Goal: Task Accomplishment & Management: Complete application form

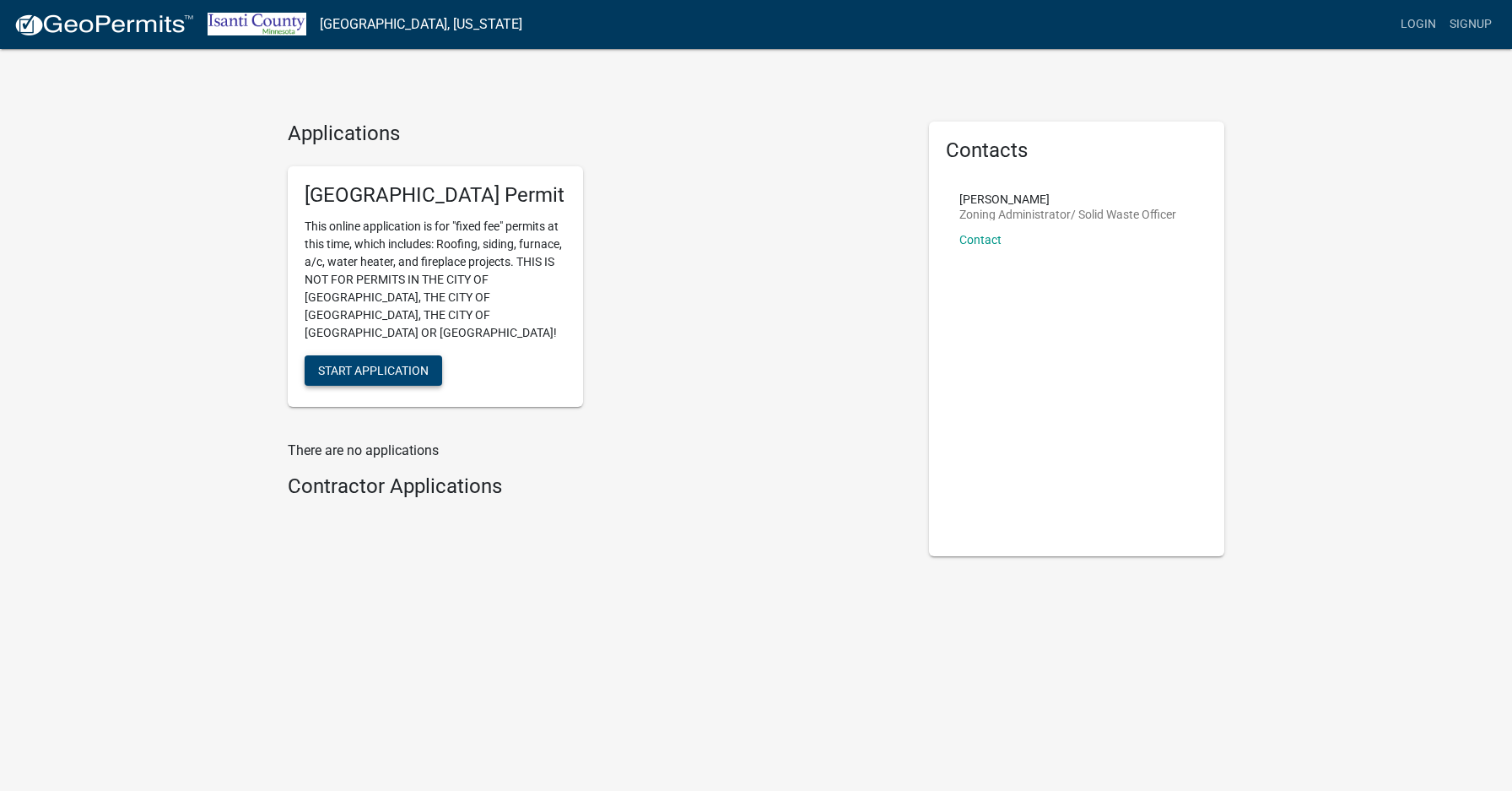
click at [377, 363] on span "Start Application" at bounding box center [373, 370] width 110 height 14
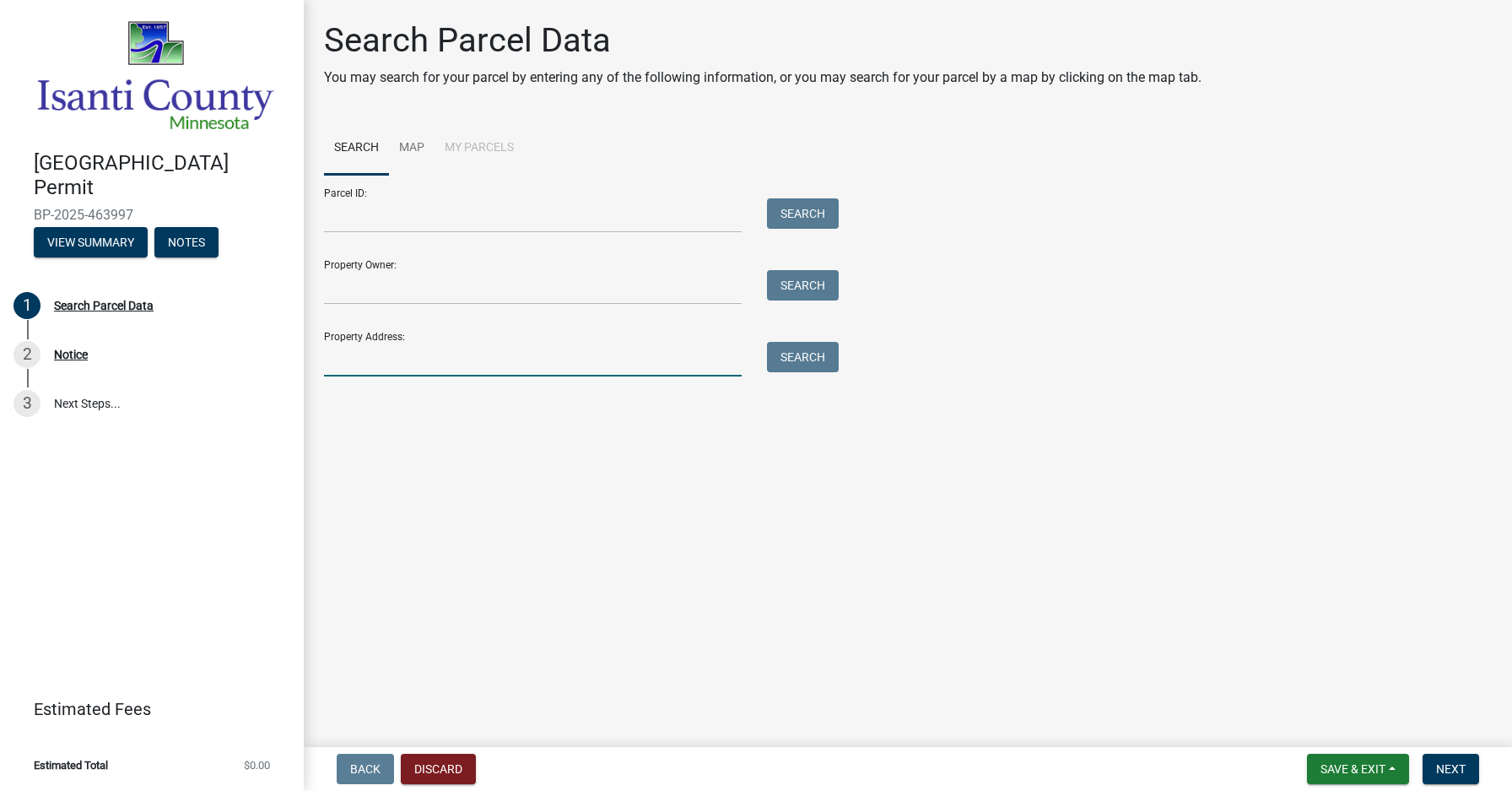
click at [345, 364] on input "Property Address:" at bounding box center [532, 359] width 418 height 34
click at [815, 354] on button "Search" at bounding box center [803, 357] width 72 height 31
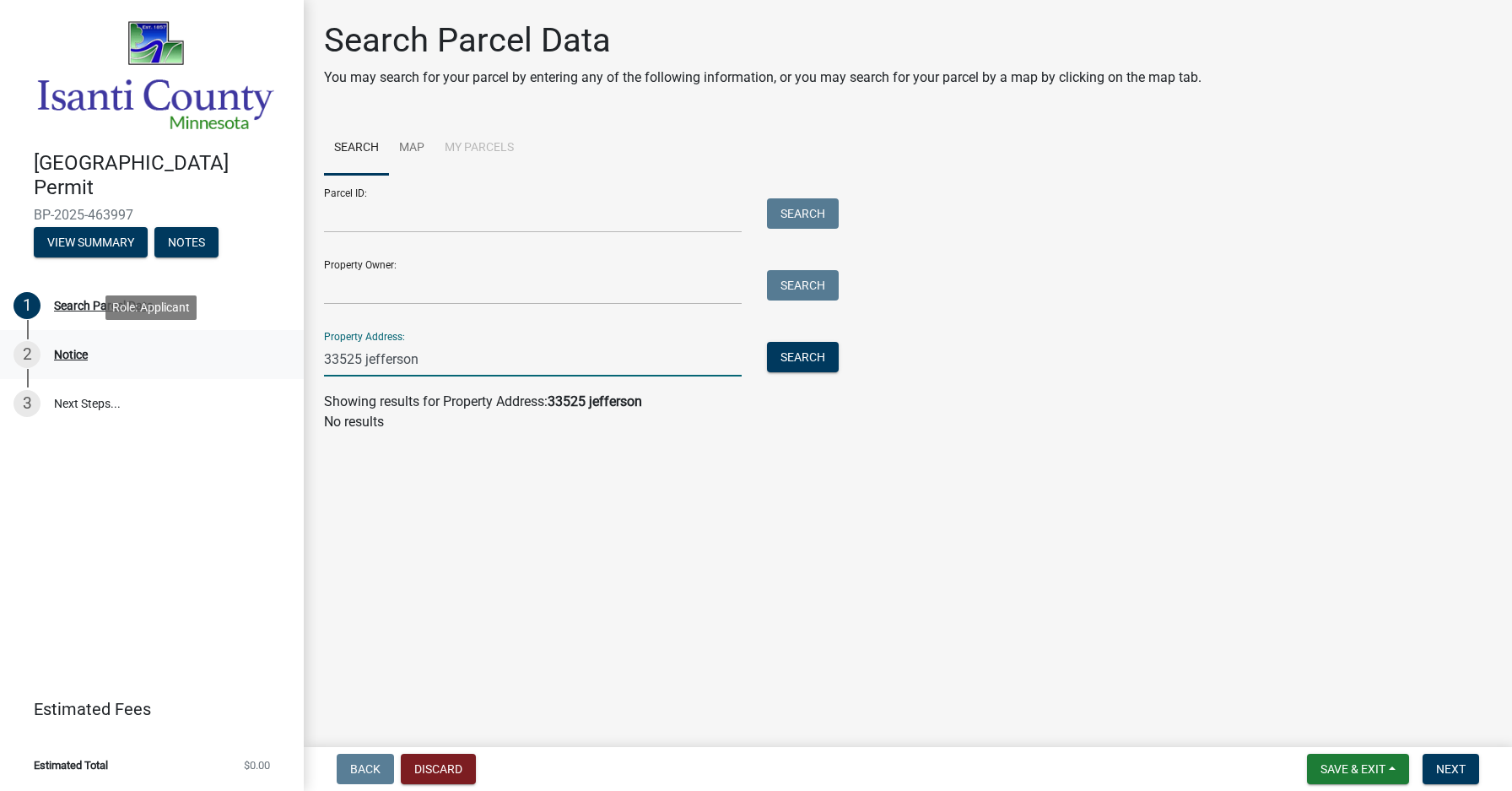
drag, startPoint x: 444, startPoint y: 359, endPoint x: 302, endPoint y: 360, distance: 142.0
click at [302, 360] on div "Isanti County Building Permit BP-2025-463997 View Summary Notes 1 Search Parcel…" at bounding box center [756, 395] width 1512 height 791
type input "33525 jefferson court"
click at [813, 355] on button "Search" at bounding box center [803, 357] width 72 height 31
click at [415, 145] on link "Map" at bounding box center [411, 148] width 45 height 54
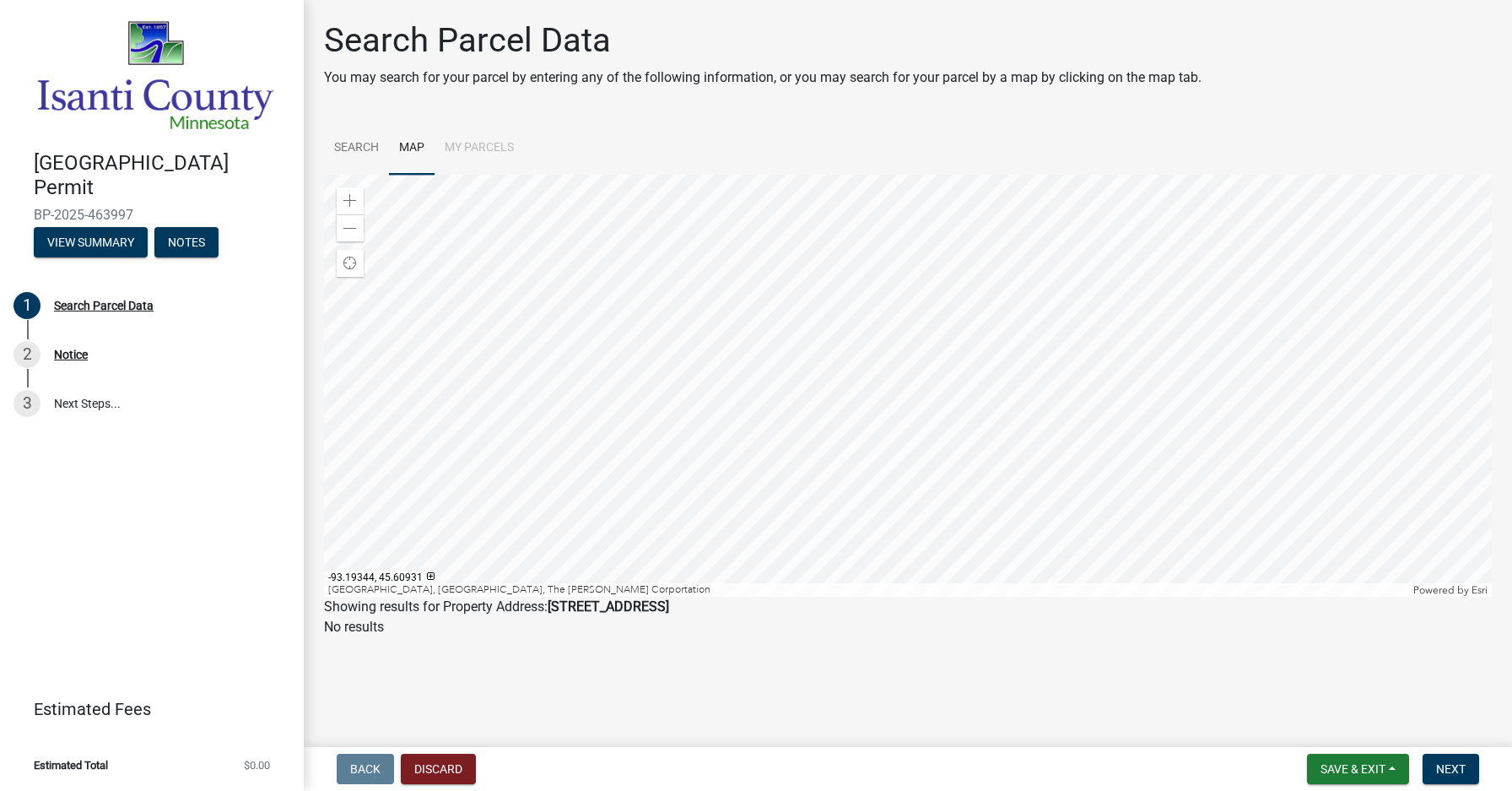
click at [974, 357] on div at bounding box center [908, 386] width 1168 height 422
click at [356, 201] on span at bounding box center [350, 201] width 14 height 14
click at [355, 201] on span at bounding box center [350, 201] width 14 height 14
click at [354, 201] on span at bounding box center [350, 201] width 14 height 14
click at [733, 409] on div at bounding box center [908, 386] width 1168 height 422
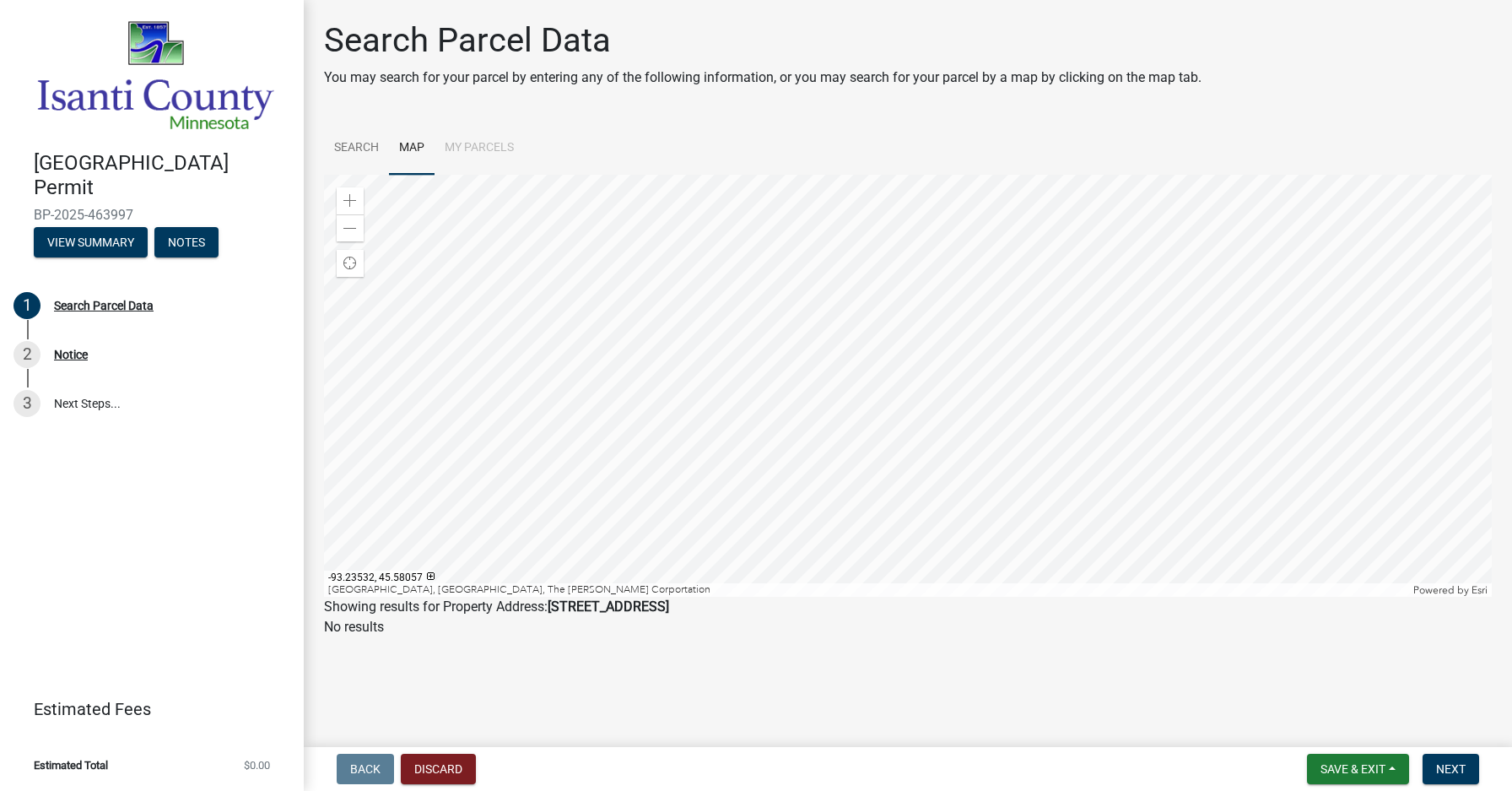
click at [597, 407] on div at bounding box center [908, 386] width 1168 height 422
click at [348, 206] on span at bounding box center [350, 201] width 14 height 14
click at [944, 256] on div at bounding box center [908, 386] width 1168 height 422
click at [394, 401] on div at bounding box center [908, 386] width 1168 height 422
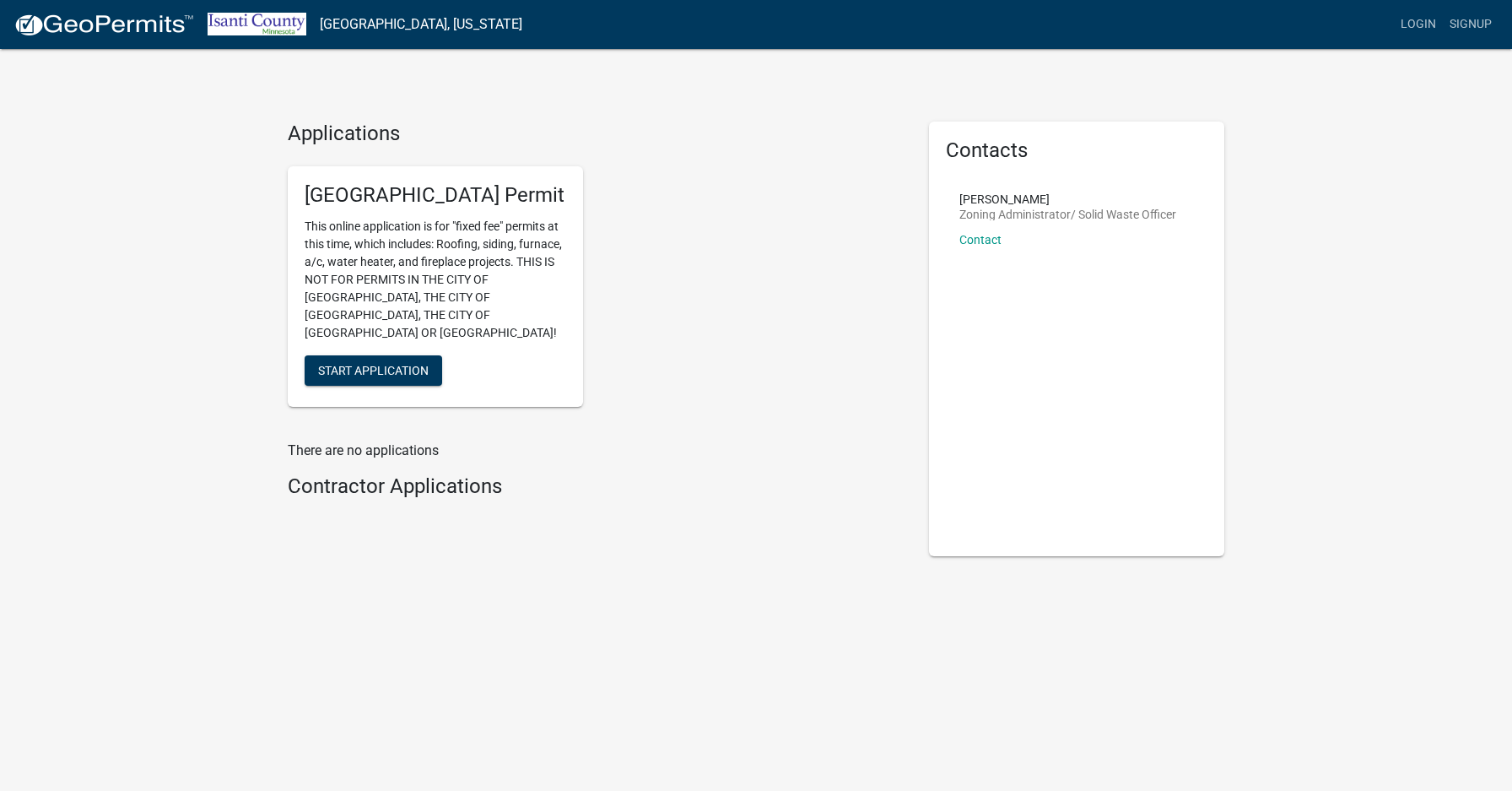
click at [335, 481] on h4 "Contractor Applications" at bounding box center [596, 487] width 616 height 25
click at [337, 475] on h4 "Contractor Applications" at bounding box center [596, 487] width 616 height 25
click at [1423, 24] on link "Login" at bounding box center [1418, 25] width 49 height 32
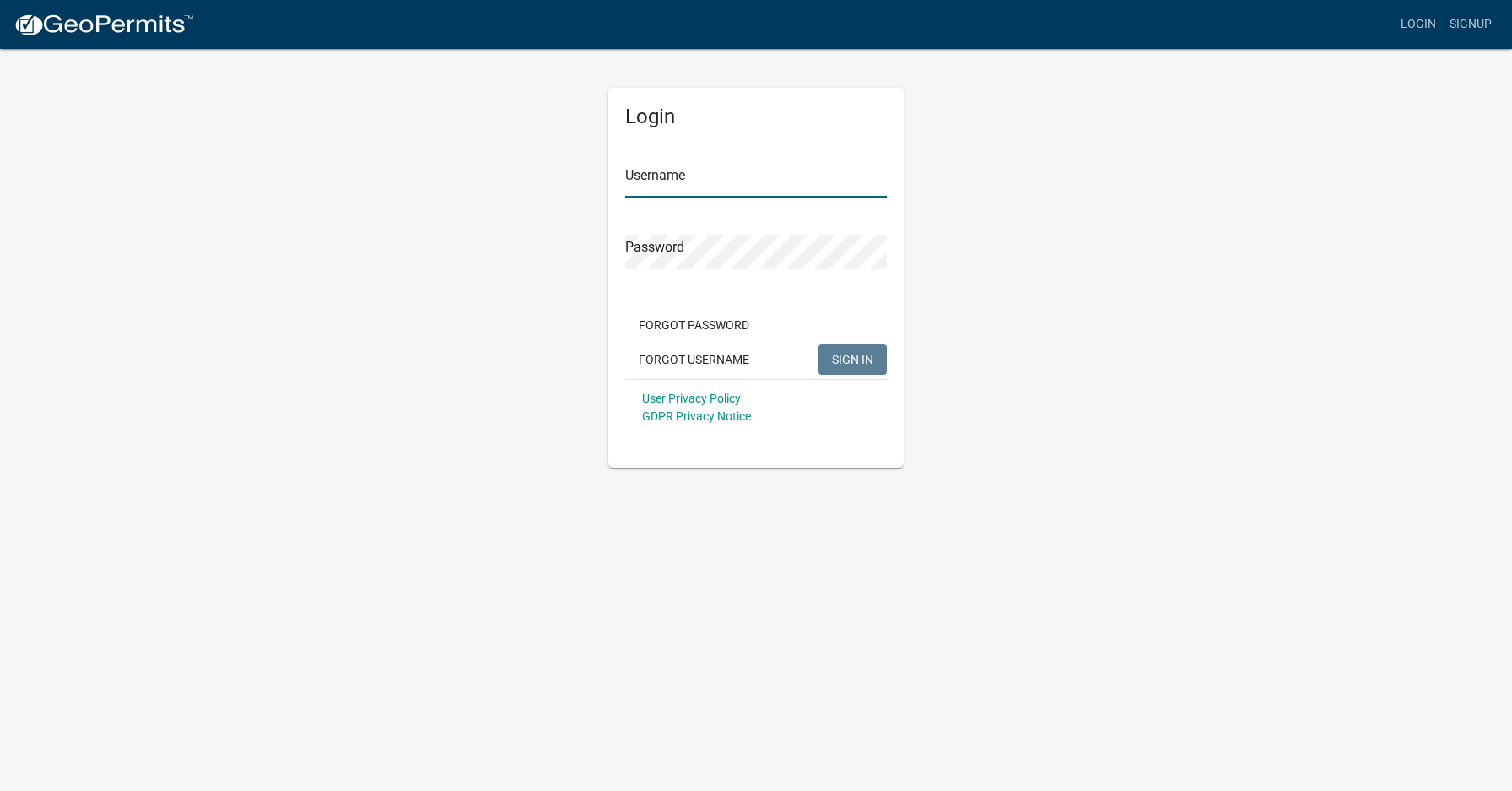
type input "kramermechanical@yahoo.com"
click at [872, 361] on span "SIGN IN" at bounding box center [852, 359] width 41 height 14
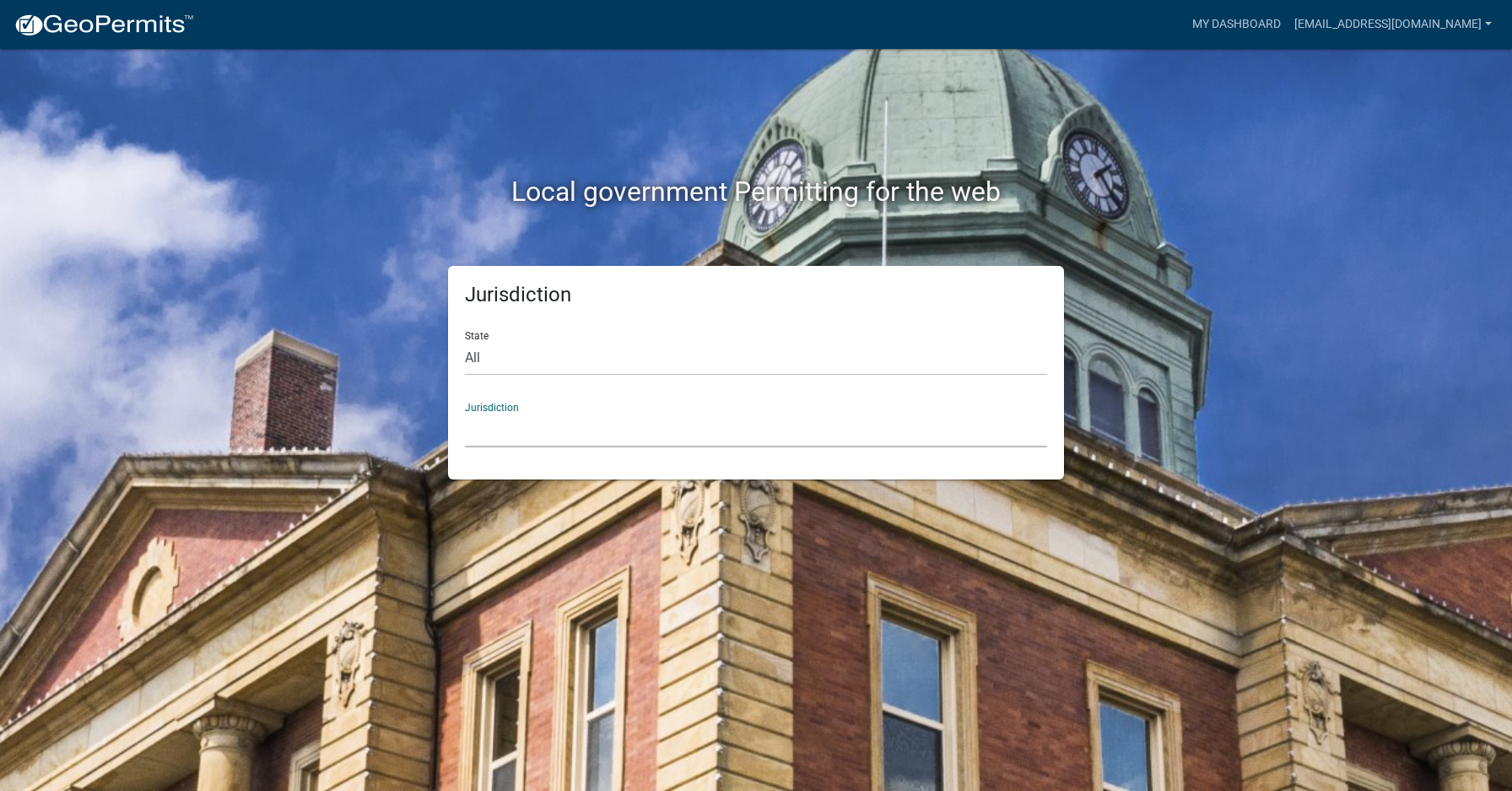
click at [497, 425] on select "[GEOGRAPHIC_DATA], [US_STATE] [GEOGRAPHIC_DATA], [US_STATE][PERSON_NAME][GEOGRA…" at bounding box center [756, 430] width 582 height 34
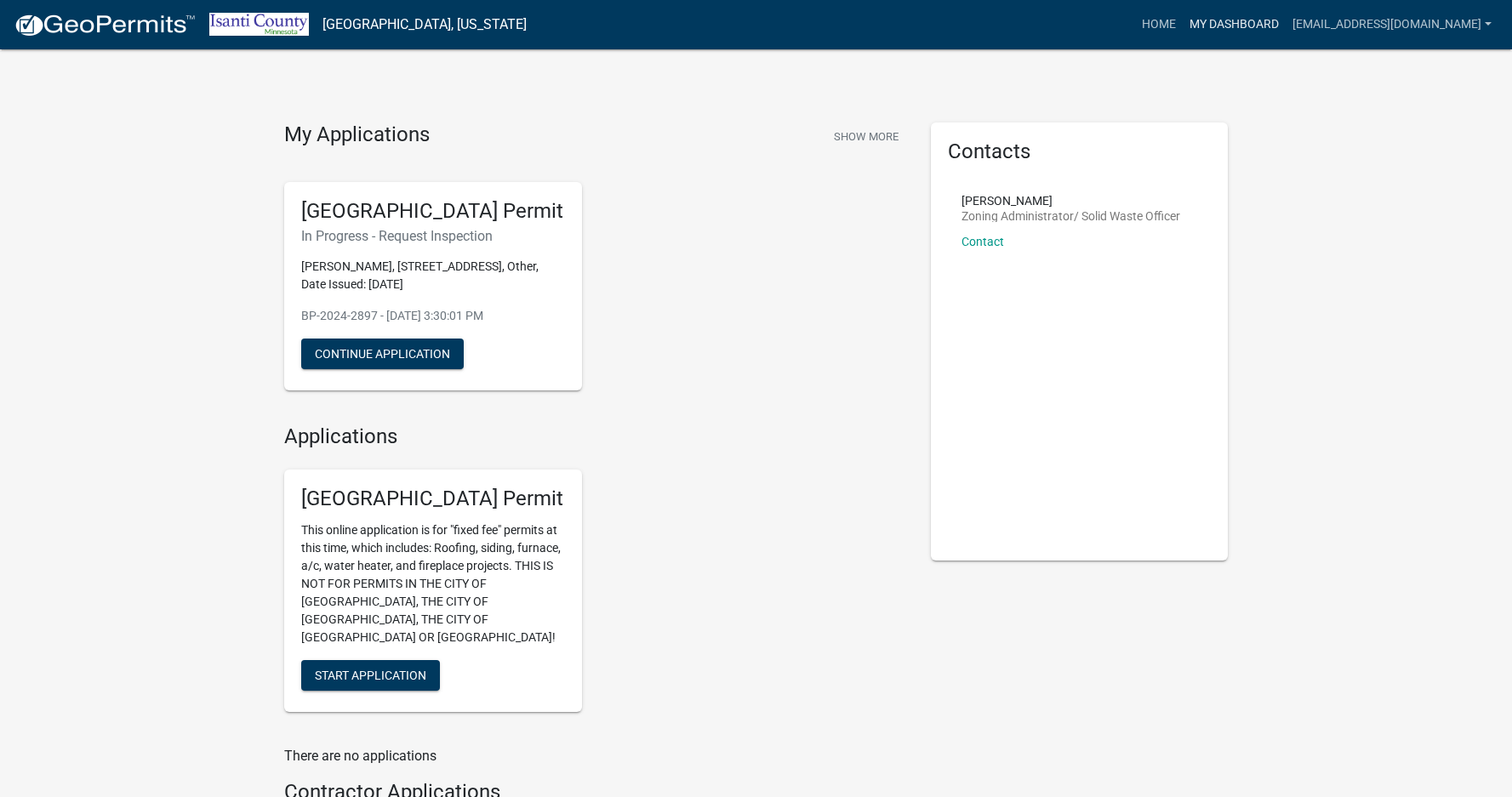
click at [1197, 22] on link "My Dashboard" at bounding box center [1234, 25] width 103 height 33
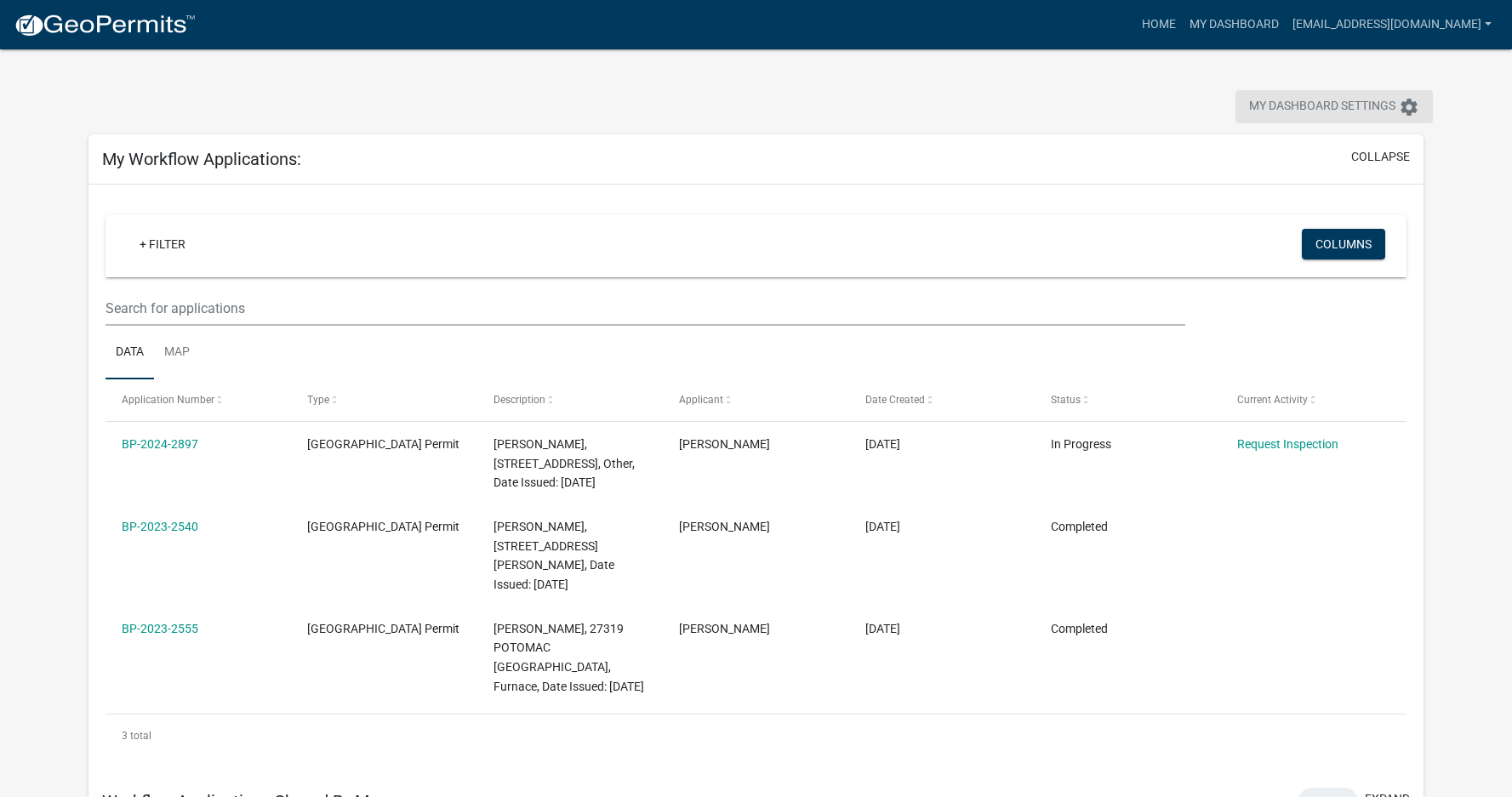
click at [1411, 103] on icon "settings" at bounding box center [1409, 108] width 21 height 21
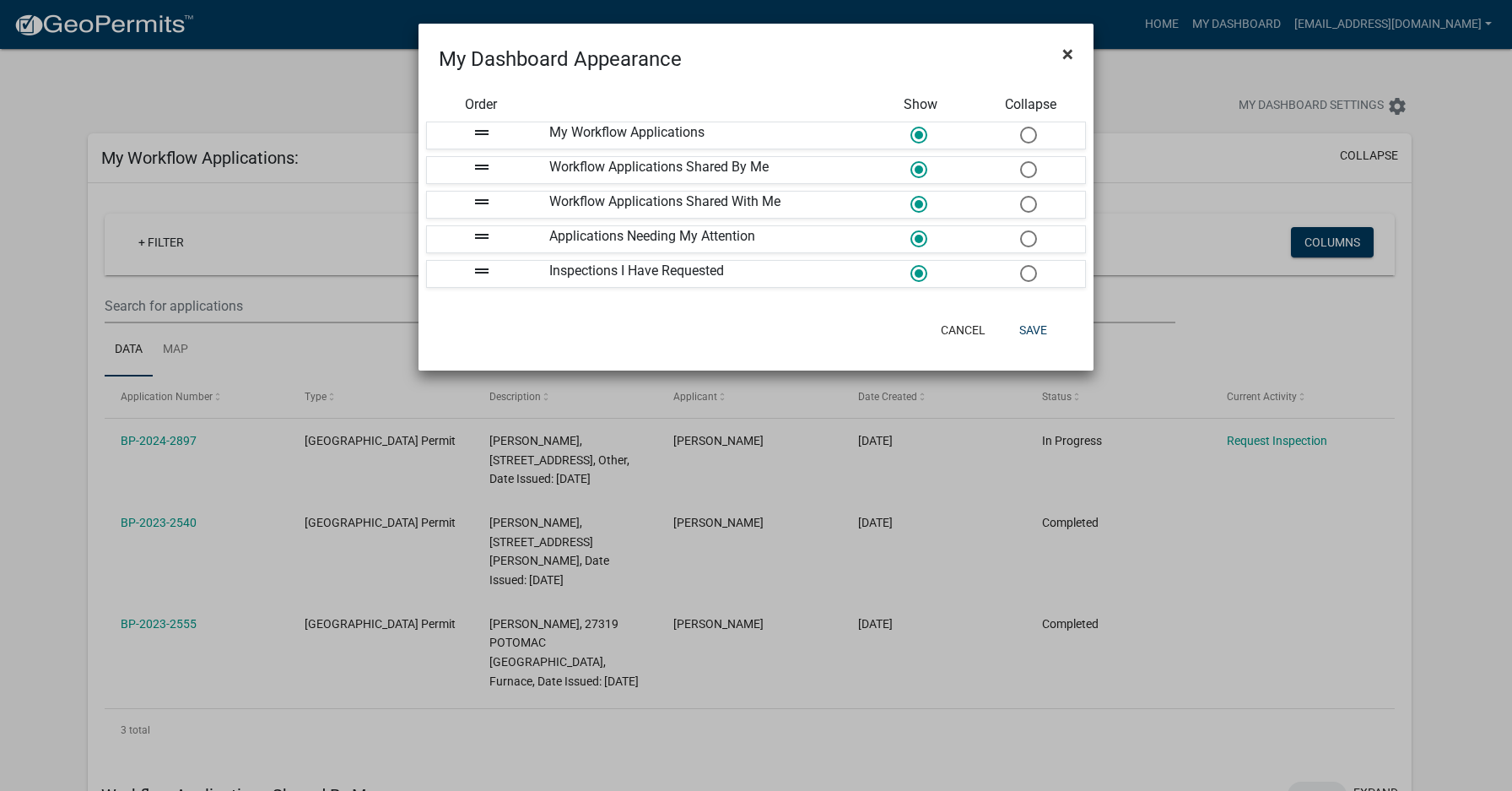
click at [1074, 44] on button "×" at bounding box center [1068, 54] width 38 height 47
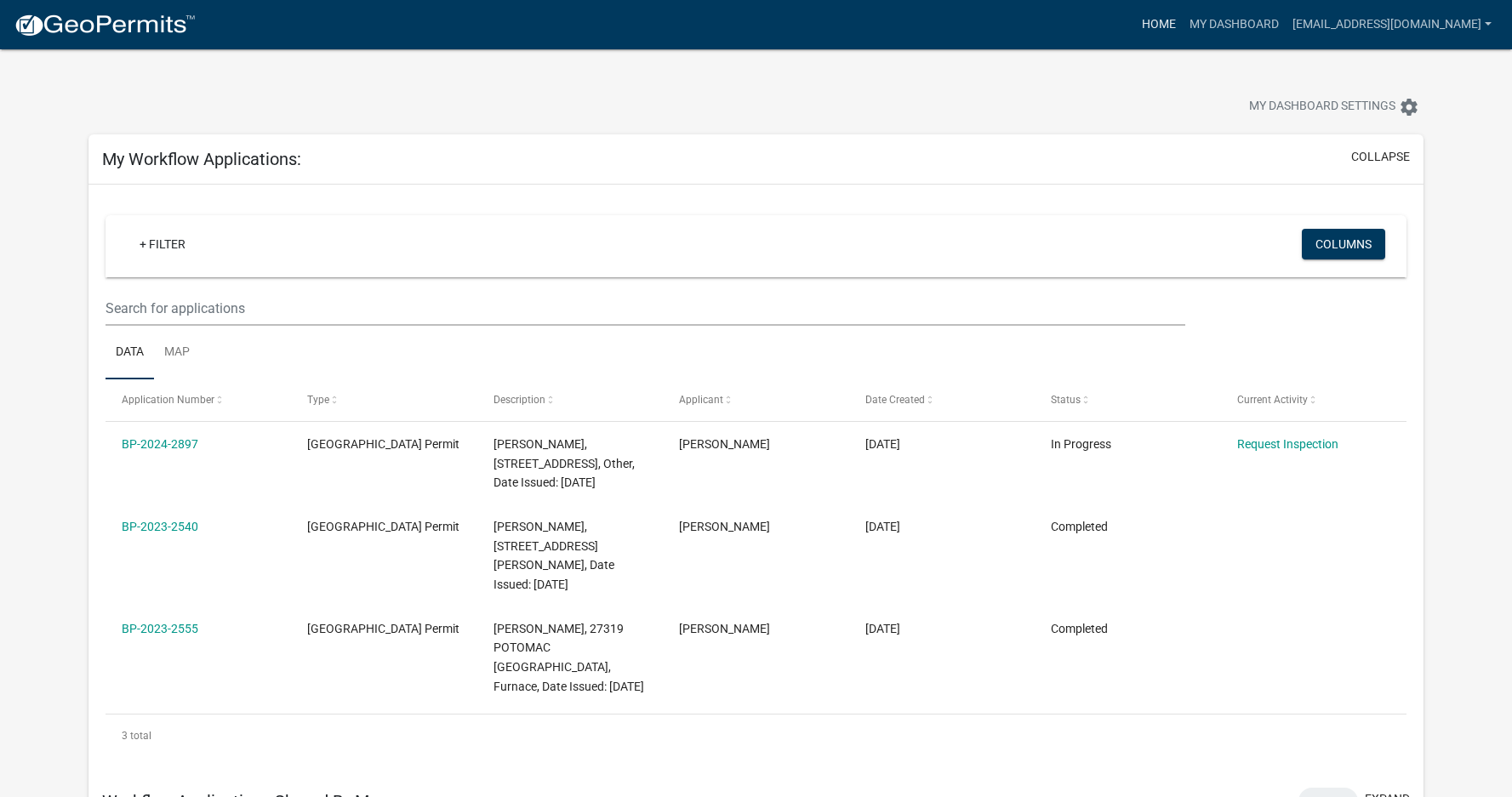
click at [1143, 23] on link "Home" at bounding box center [1159, 25] width 47 height 33
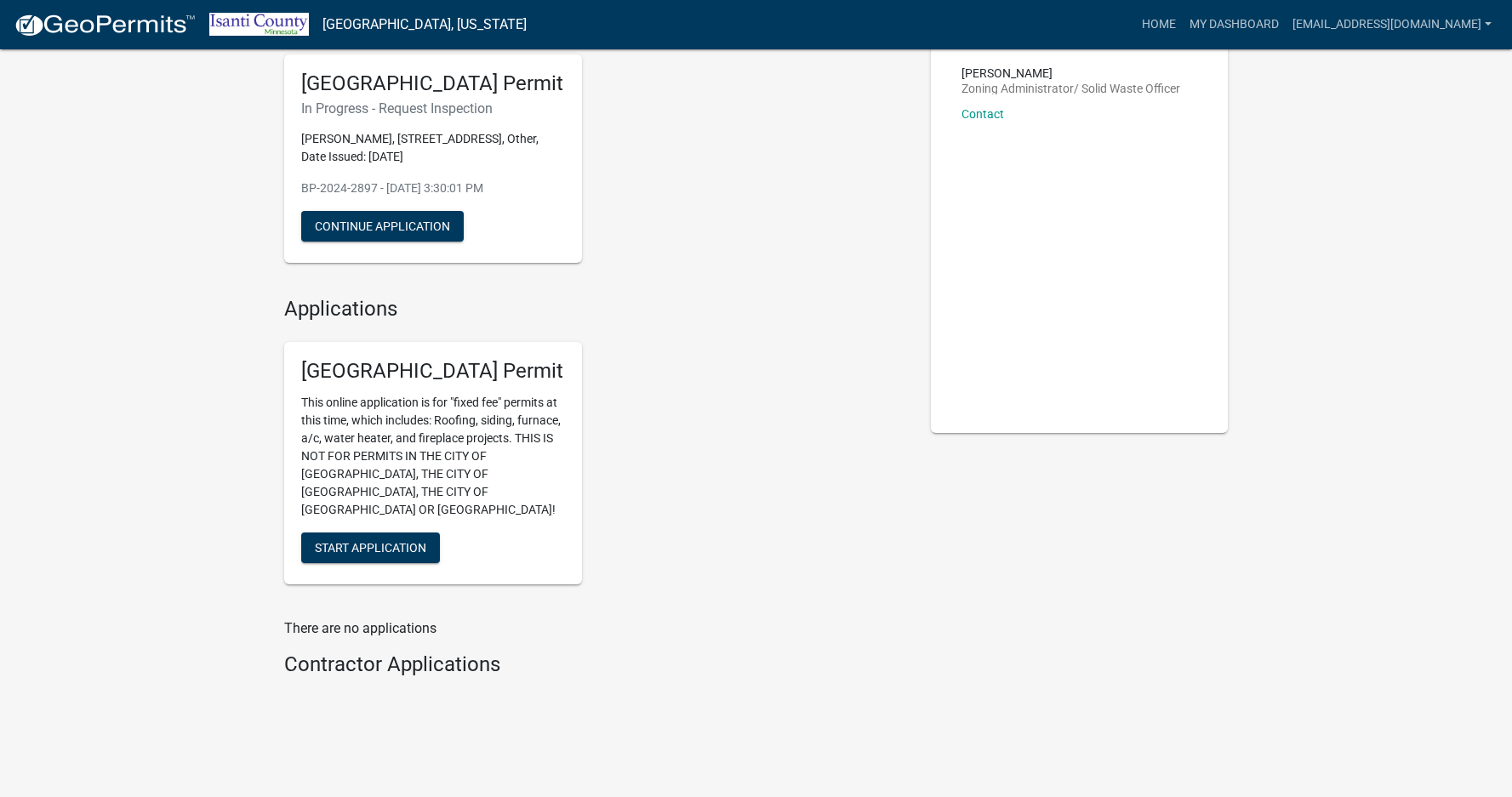
scroll to position [129, 0]
click at [421, 651] on h4 "Contractor Applications" at bounding box center [595, 663] width 622 height 25
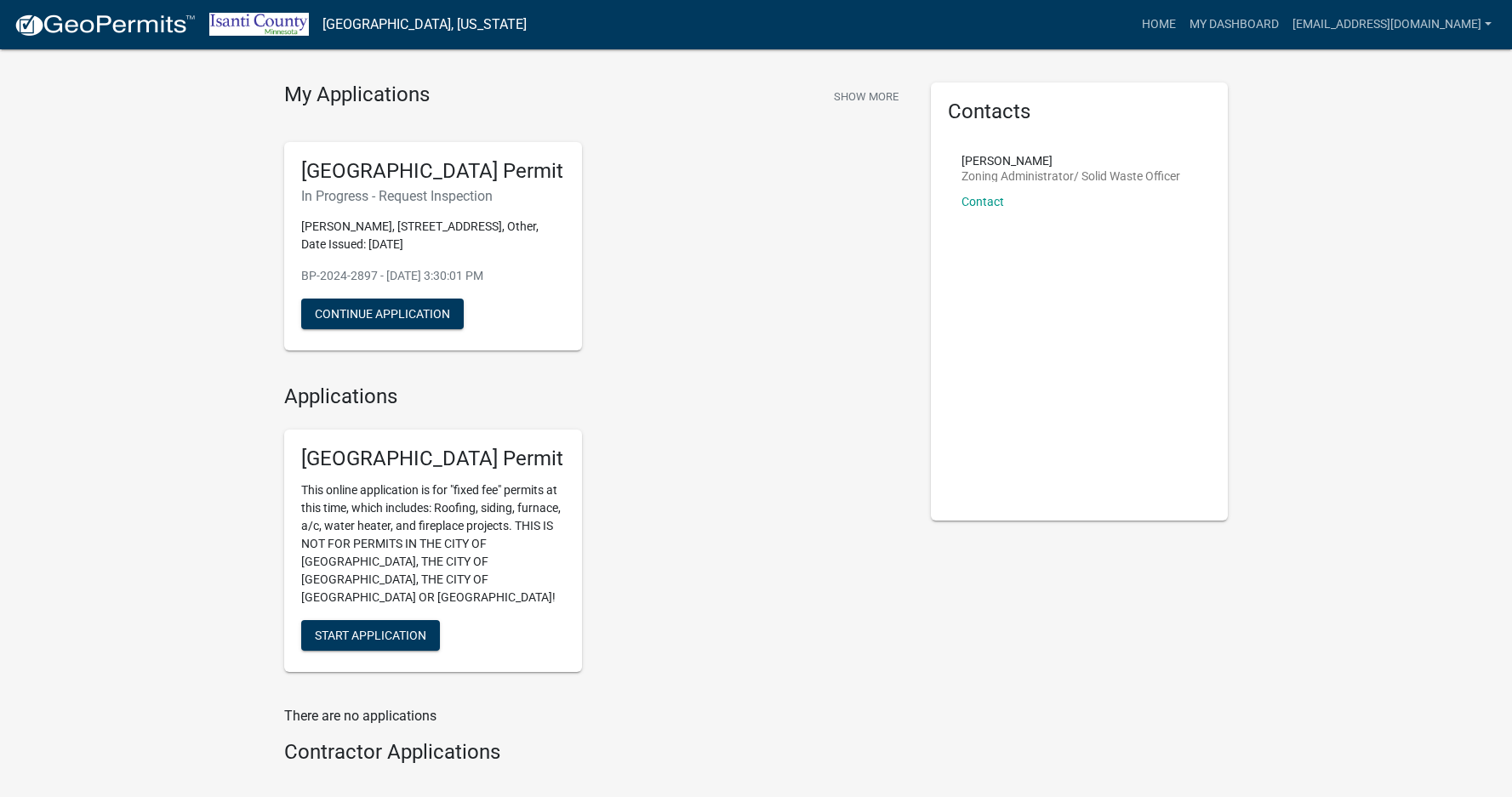
scroll to position [0, 0]
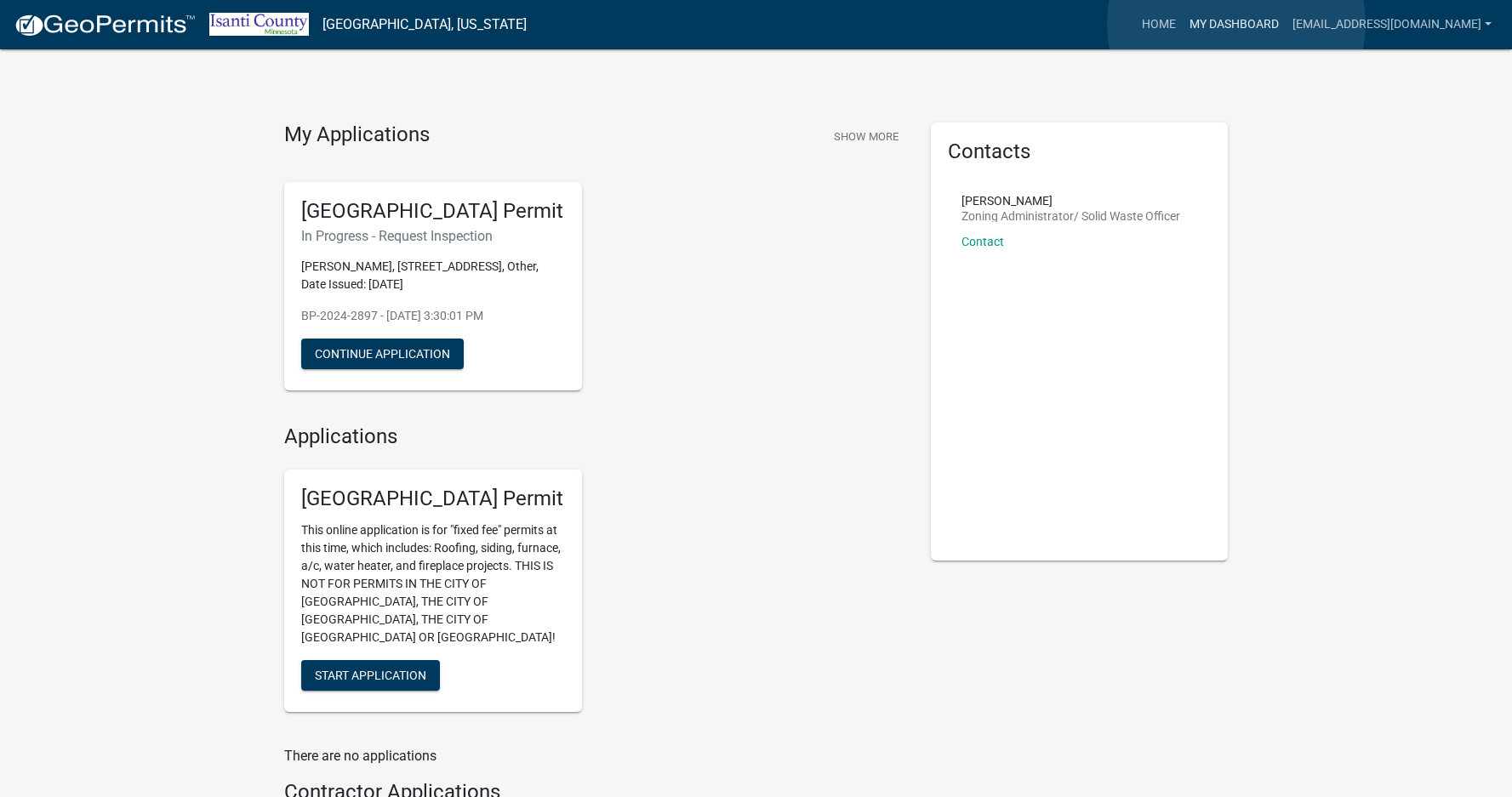
click at [1237, 24] on link "My Dashboard" at bounding box center [1234, 25] width 103 height 33
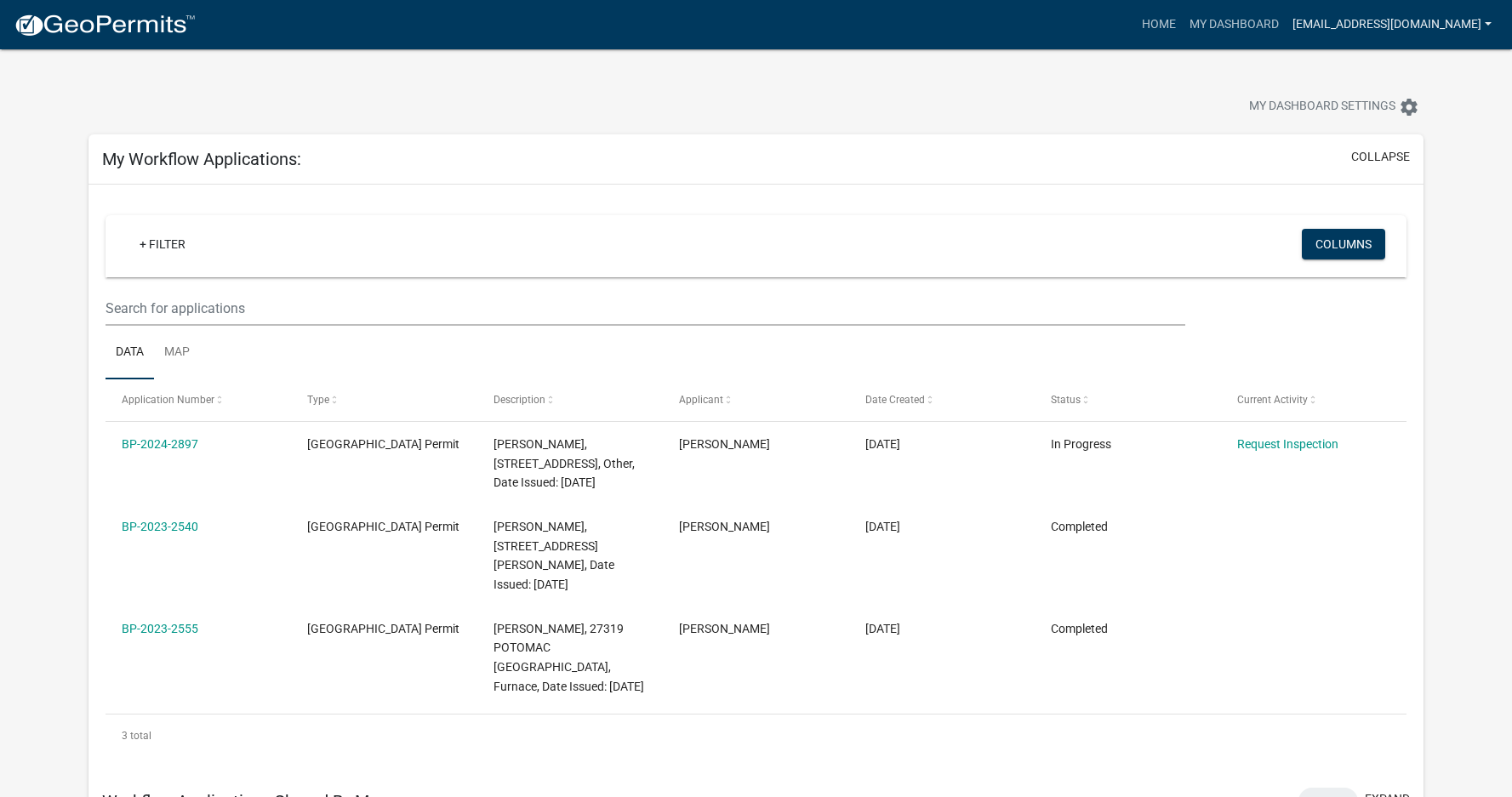
click at [1490, 23] on link "[EMAIL_ADDRESS][DOMAIN_NAME]" at bounding box center [1392, 25] width 213 height 33
click at [931, 106] on div "My Dashboard Settings settings" at bounding box center [1153, 109] width 567 height 37
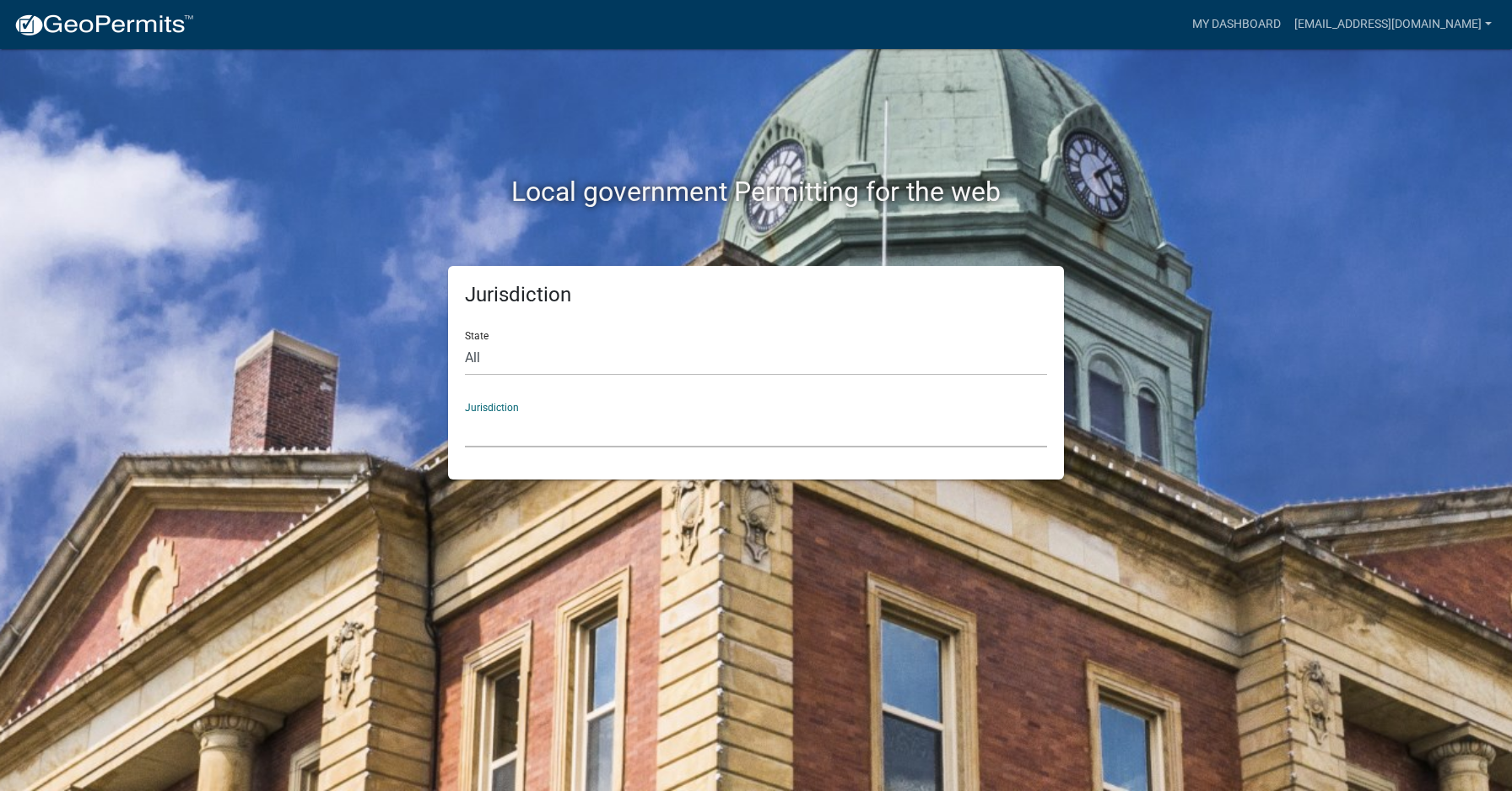
click at [481, 429] on select "[GEOGRAPHIC_DATA], [US_STATE] [GEOGRAPHIC_DATA], [US_STATE][PERSON_NAME][GEOGRA…" at bounding box center [756, 430] width 582 height 34
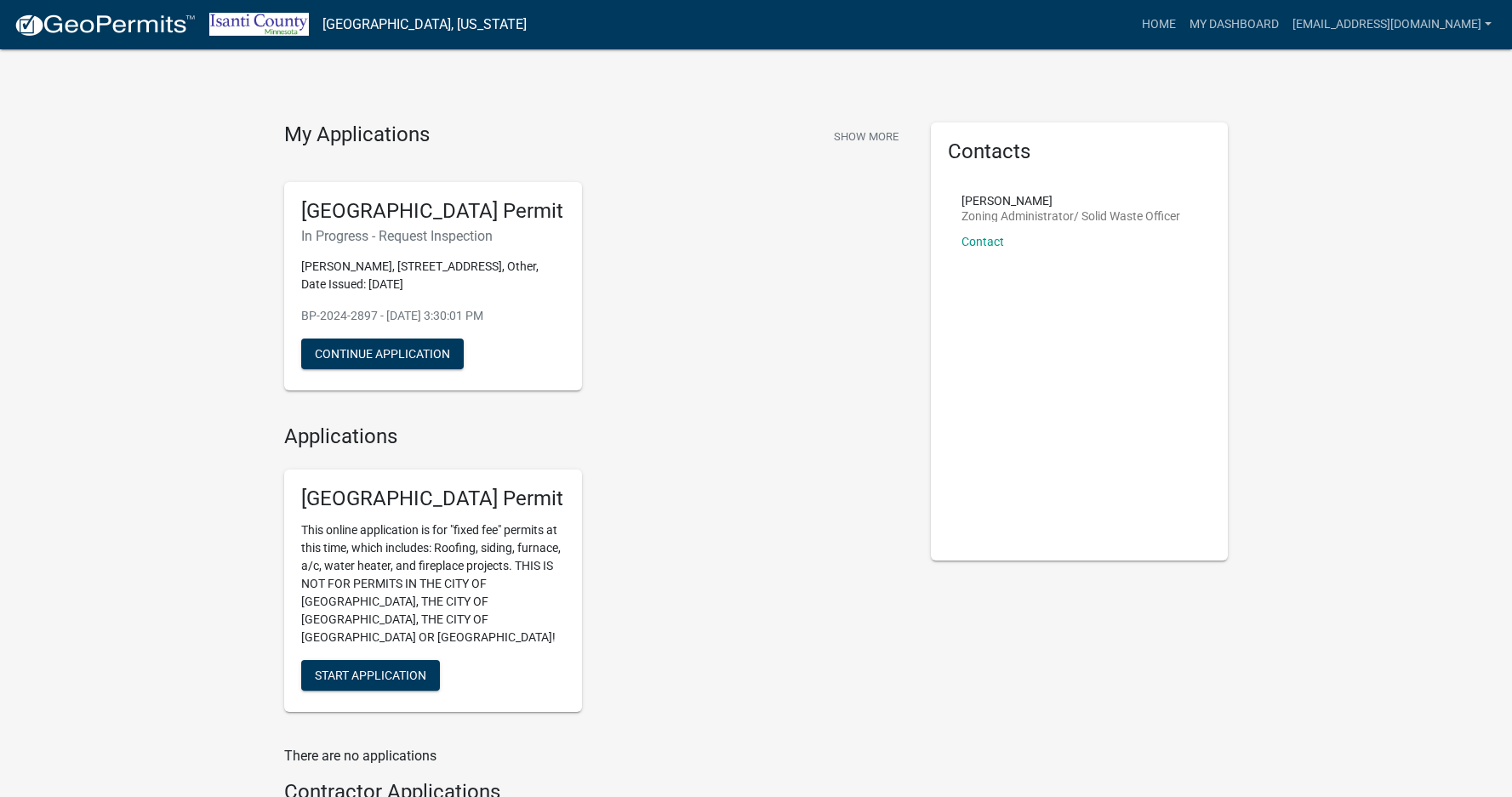
scroll to position [129, 0]
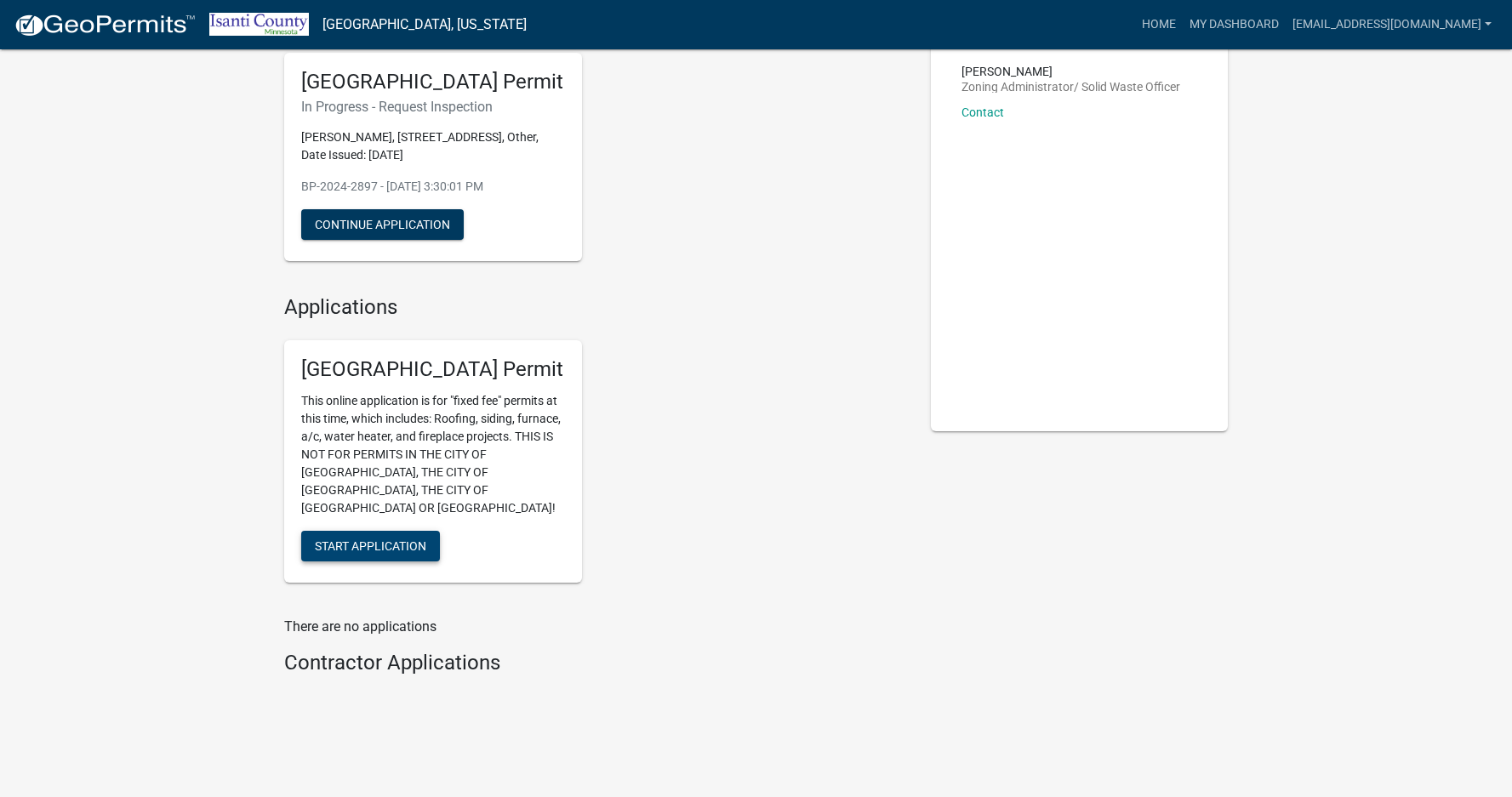
click at [394, 539] on span "Start Application" at bounding box center [370, 546] width 111 height 14
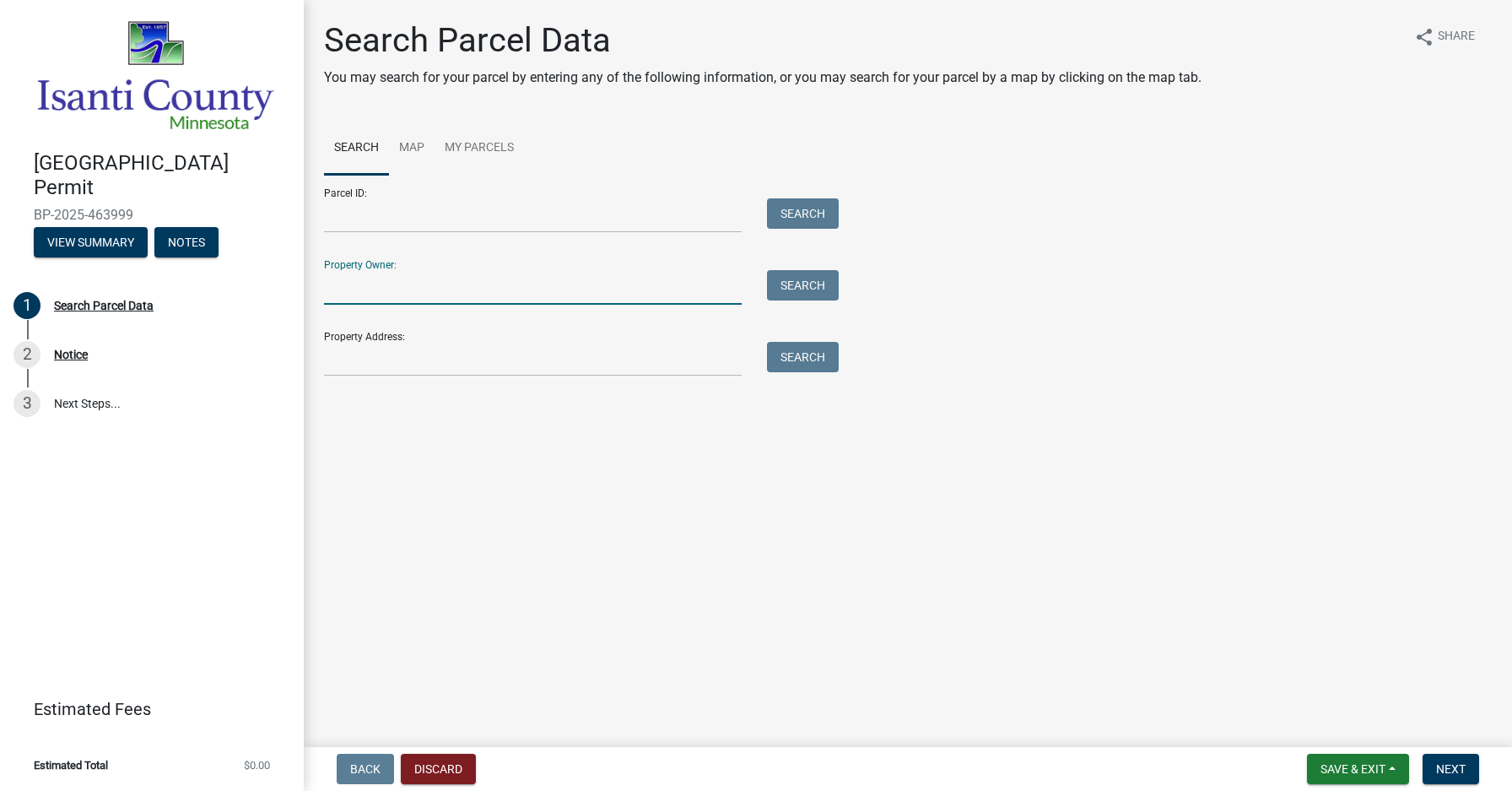
click at [339, 286] on input "Property Owner:" at bounding box center [532, 287] width 418 height 34
type input "33525 jefferson"
click at [345, 365] on input "Property Address:" at bounding box center [532, 359] width 418 height 34
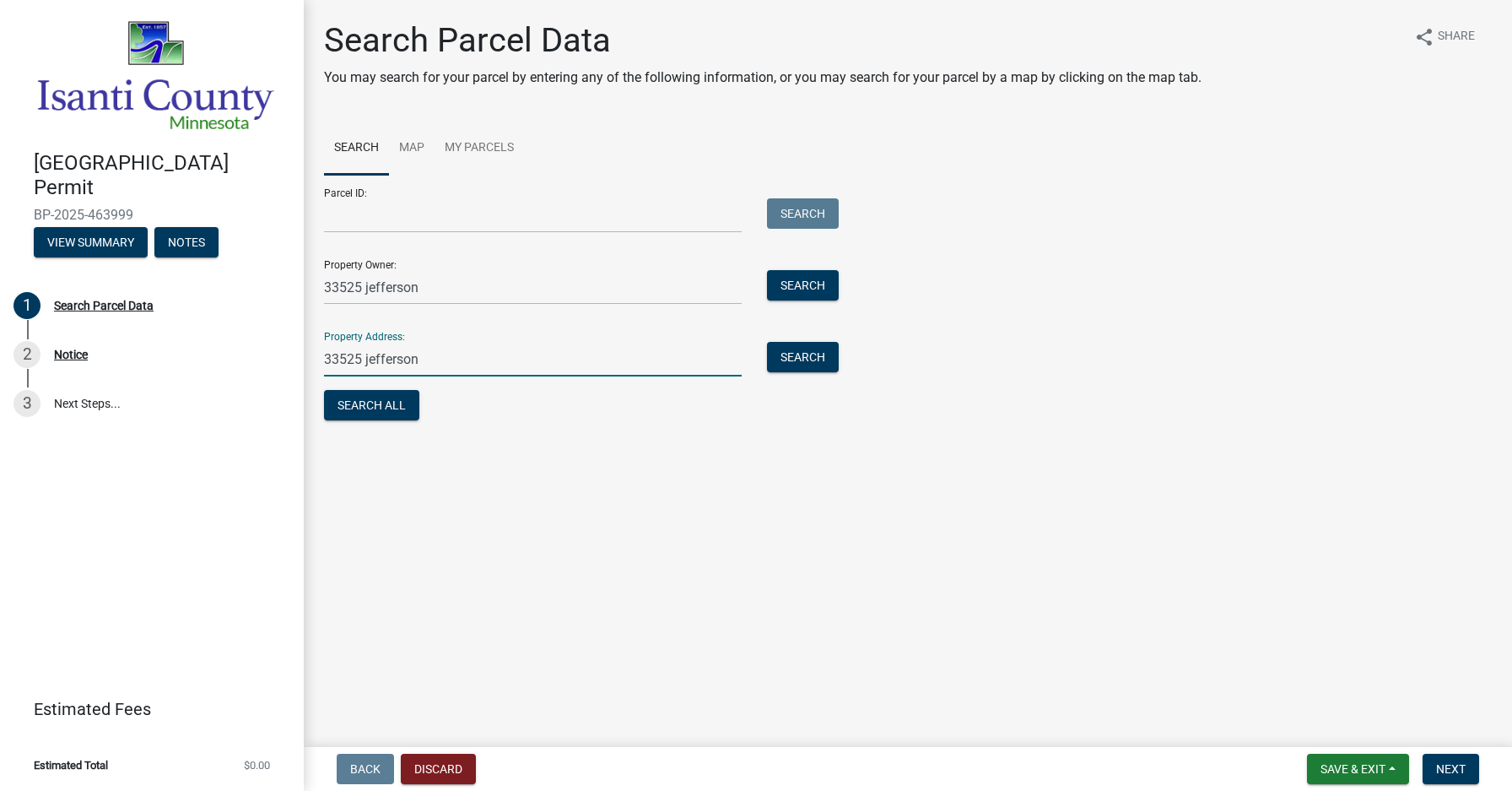
type input "33525 jefferson"
drag, startPoint x: 453, startPoint y: 289, endPoint x: 271, endPoint y: 297, distance: 182.2
click at [271, 297] on div "[GEOGRAPHIC_DATA] Permit BP-2025-463999 View Summary Notes 1 Search Parcel Data…" at bounding box center [756, 395] width 1512 height 791
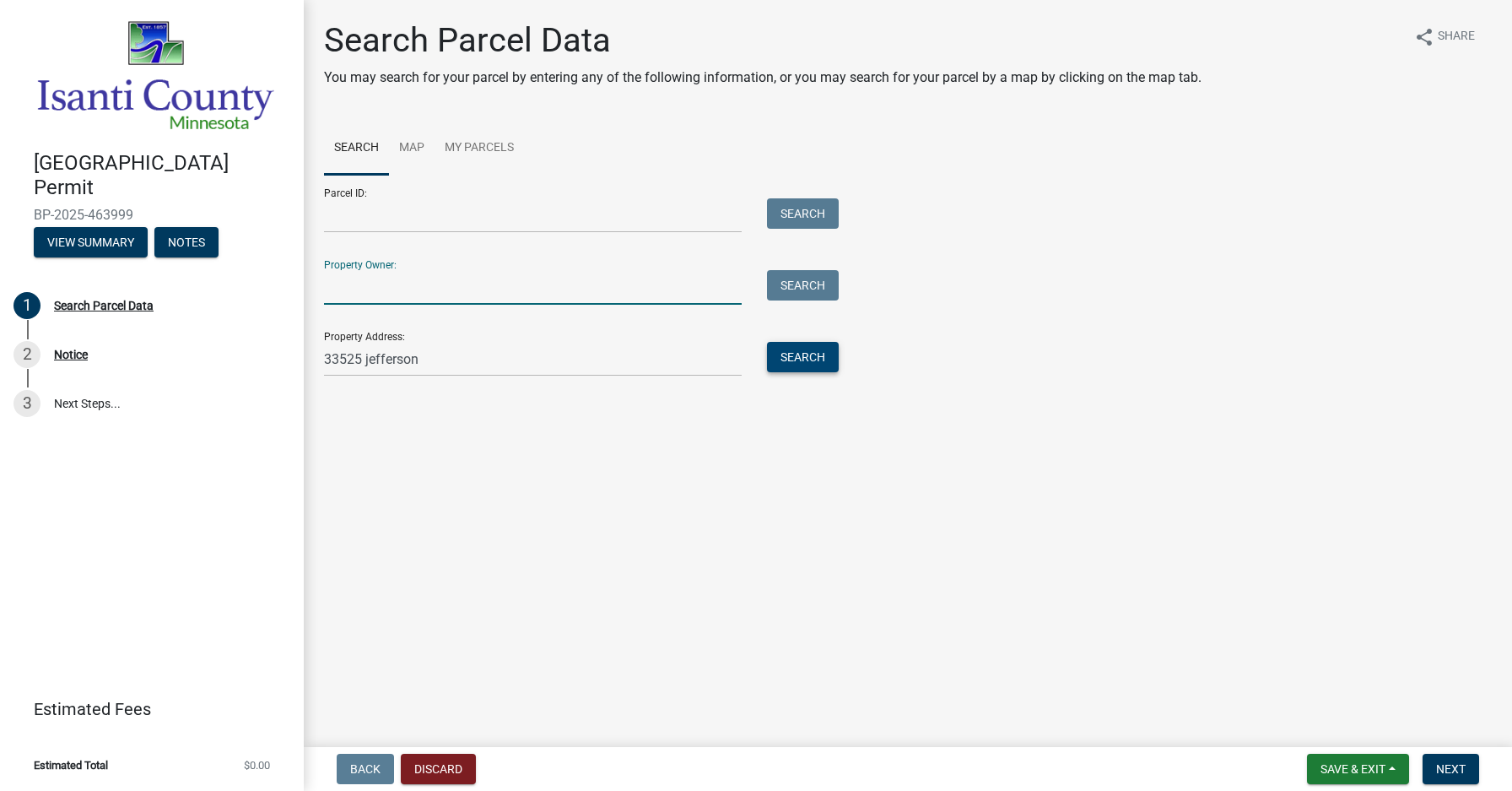
click at [803, 367] on button "Search" at bounding box center [803, 357] width 72 height 31
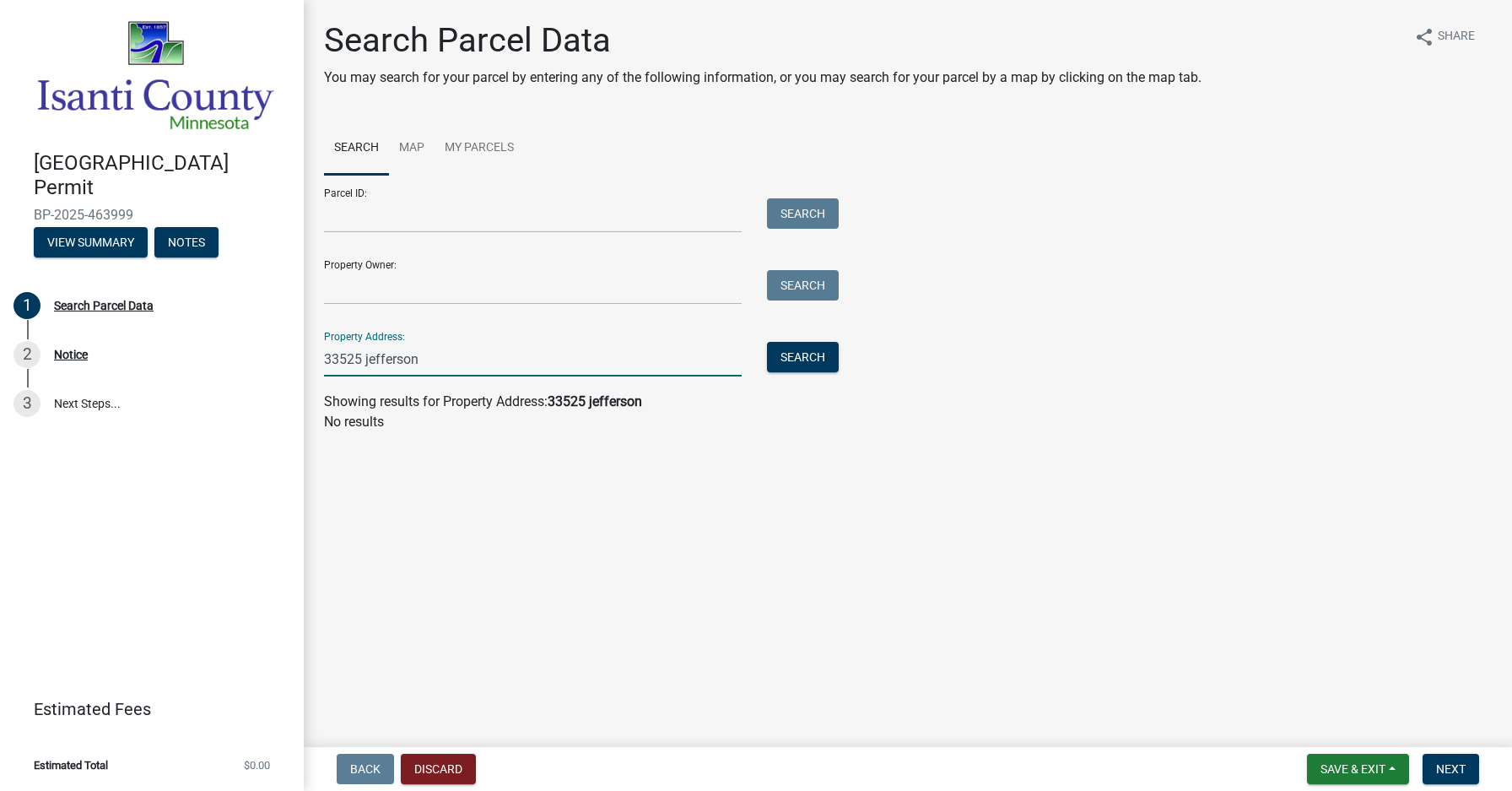
drag, startPoint x: 434, startPoint y: 357, endPoint x: 314, endPoint y: 357, distance: 120.0
click at [314, 357] on div "33525 jefferson" at bounding box center [532, 359] width 443 height 34
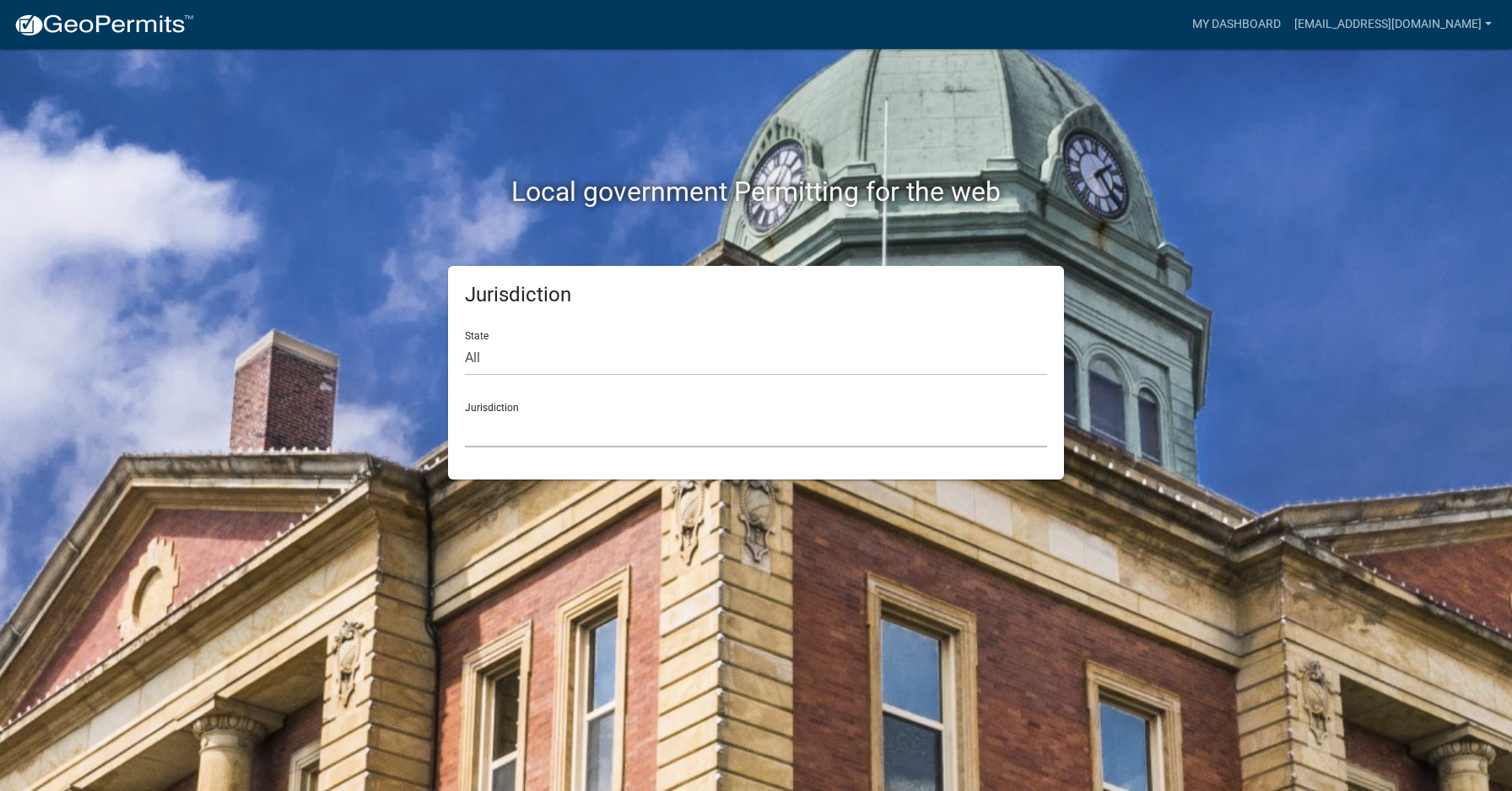
click at [480, 430] on select "[GEOGRAPHIC_DATA], [US_STATE] [GEOGRAPHIC_DATA], [US_STATE][PERSON_NAME][GEOGRA…" at bounding box center [756, 430] width 582 height 34
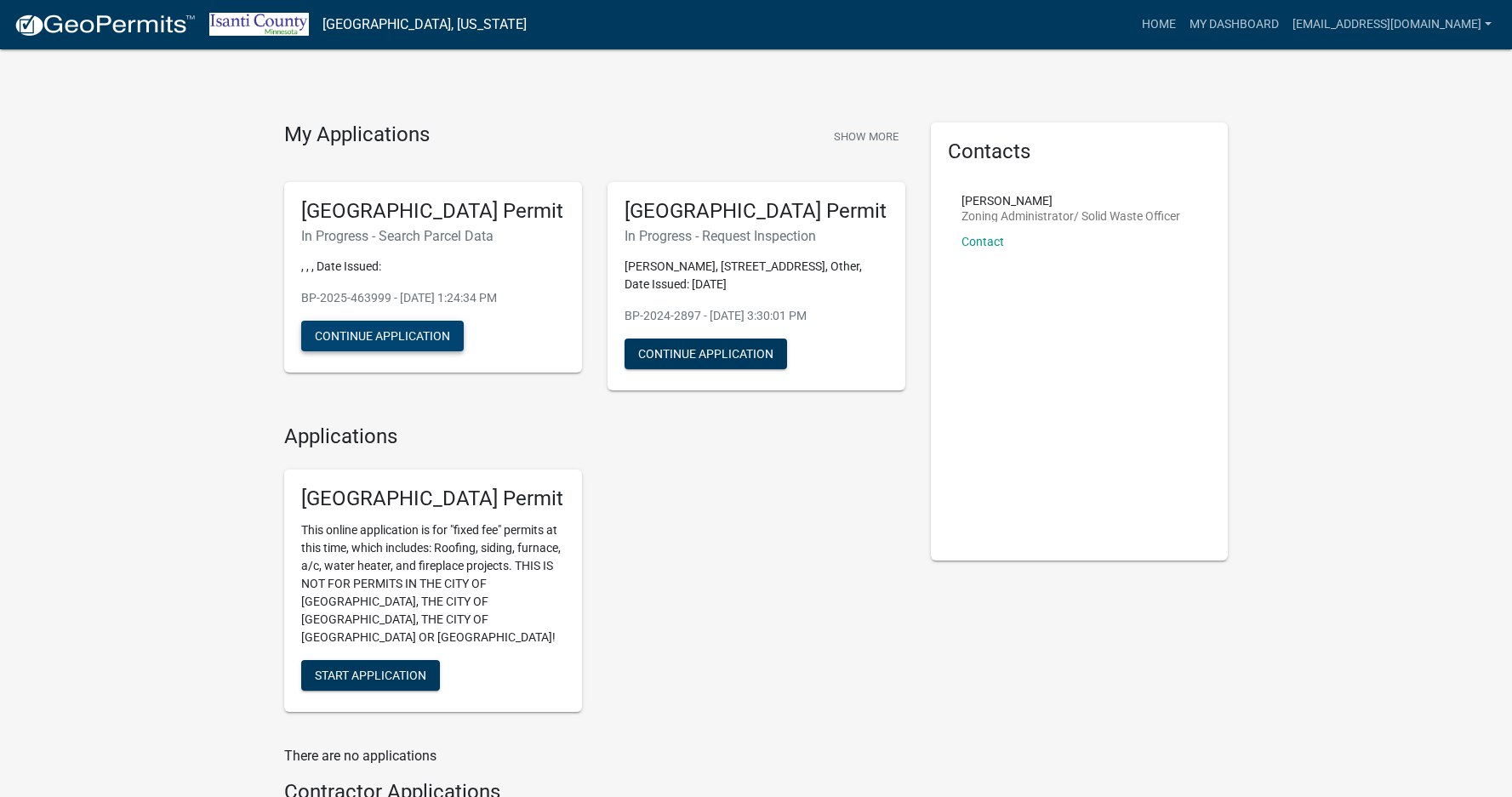
click at [373, 329] on button "Continue Application" at bounding box center [382, 336] width 163 height 31
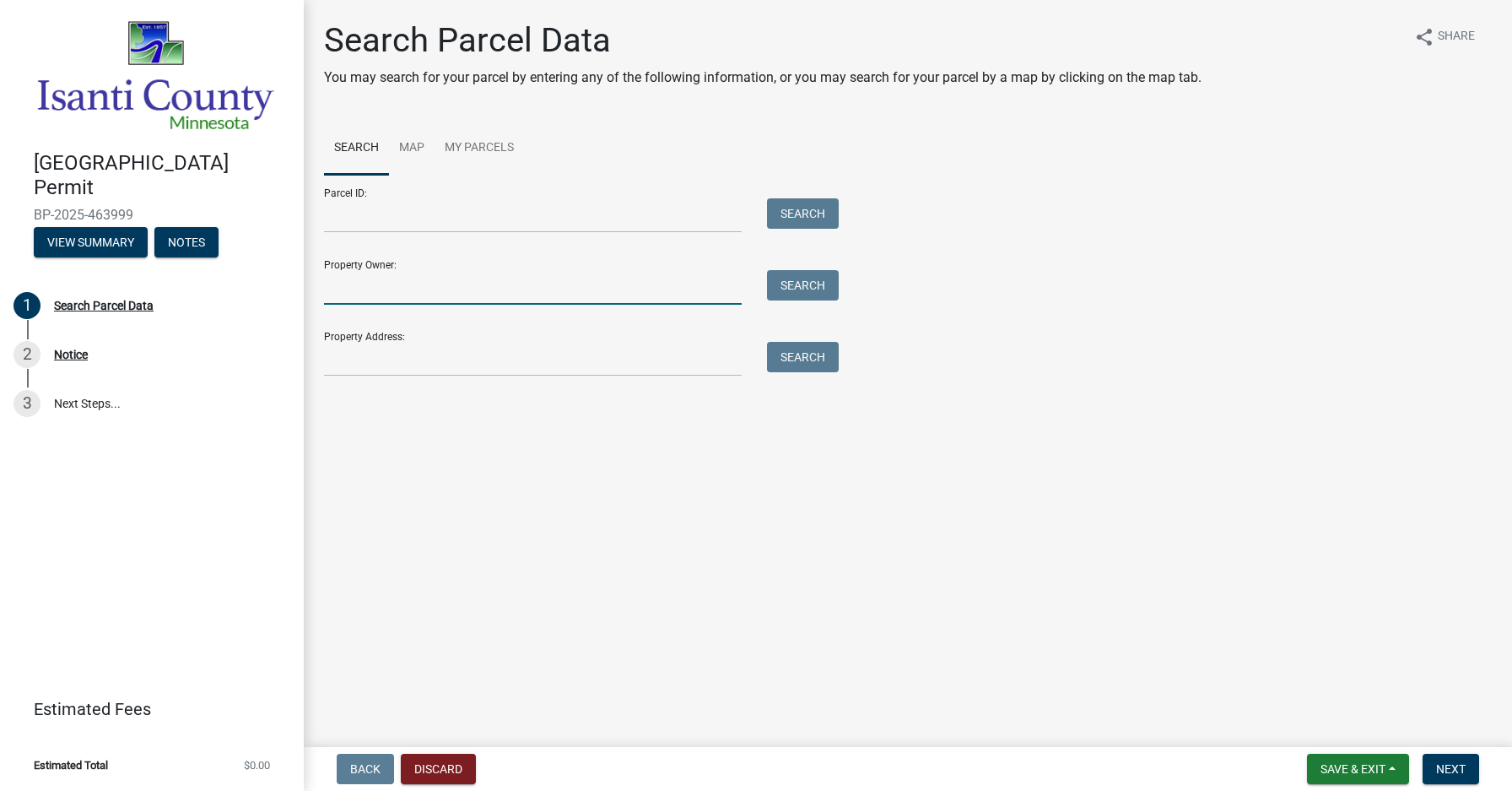
click at [343, 286] on input "Property Owner:" at bounding box center [532, 287] width 418 height 34
type input "JOY LUTHER"
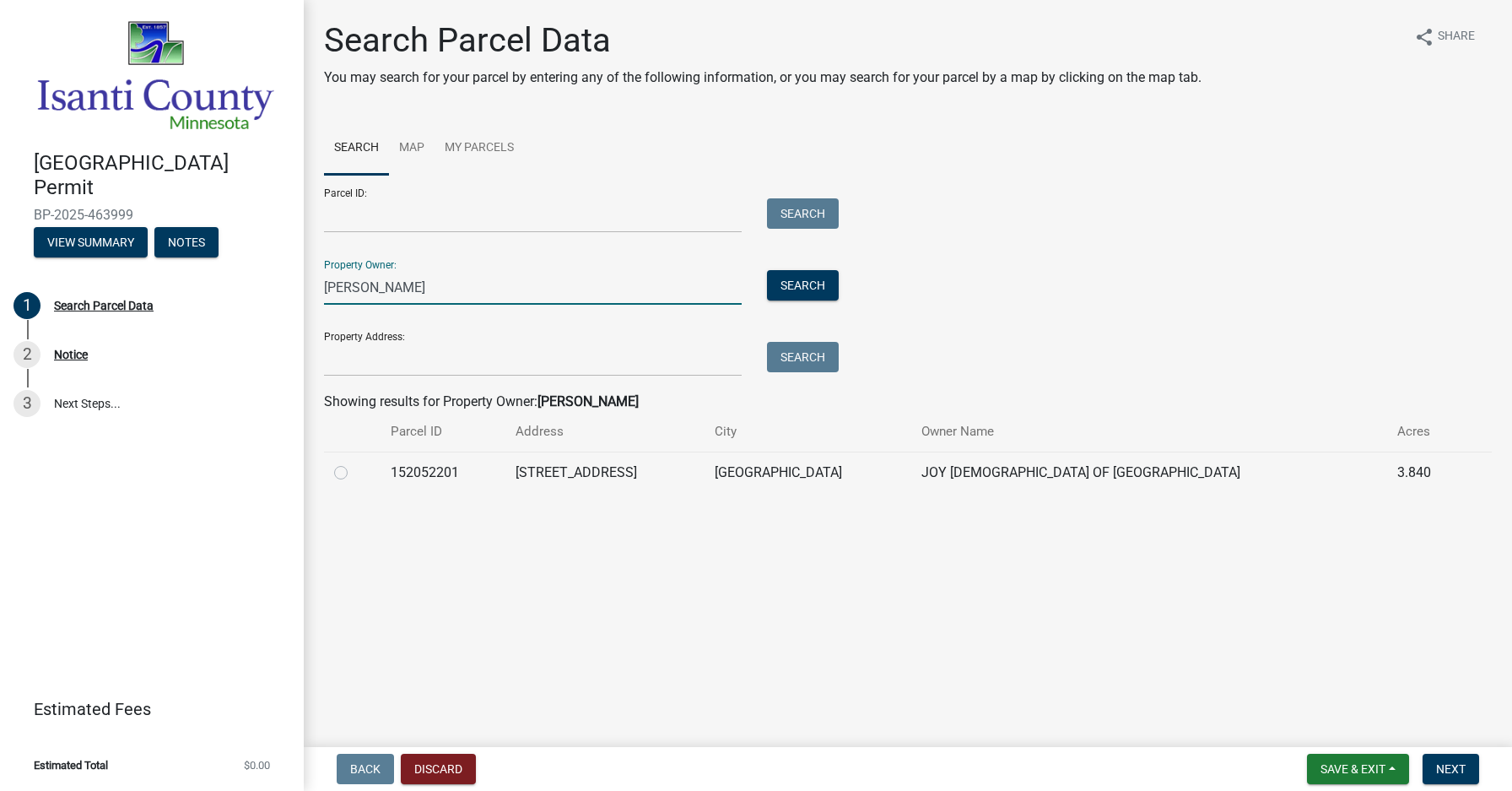
drag, startPoint x: 410, startPoint y: 283, endPoint x: 317, endPoint y: 285, distance: 93.0
click at [317, 285] on div "JOY LUTHER" at bounding box center [532, 287] width 443 height 34
type input "CALVERY BAPTIST"
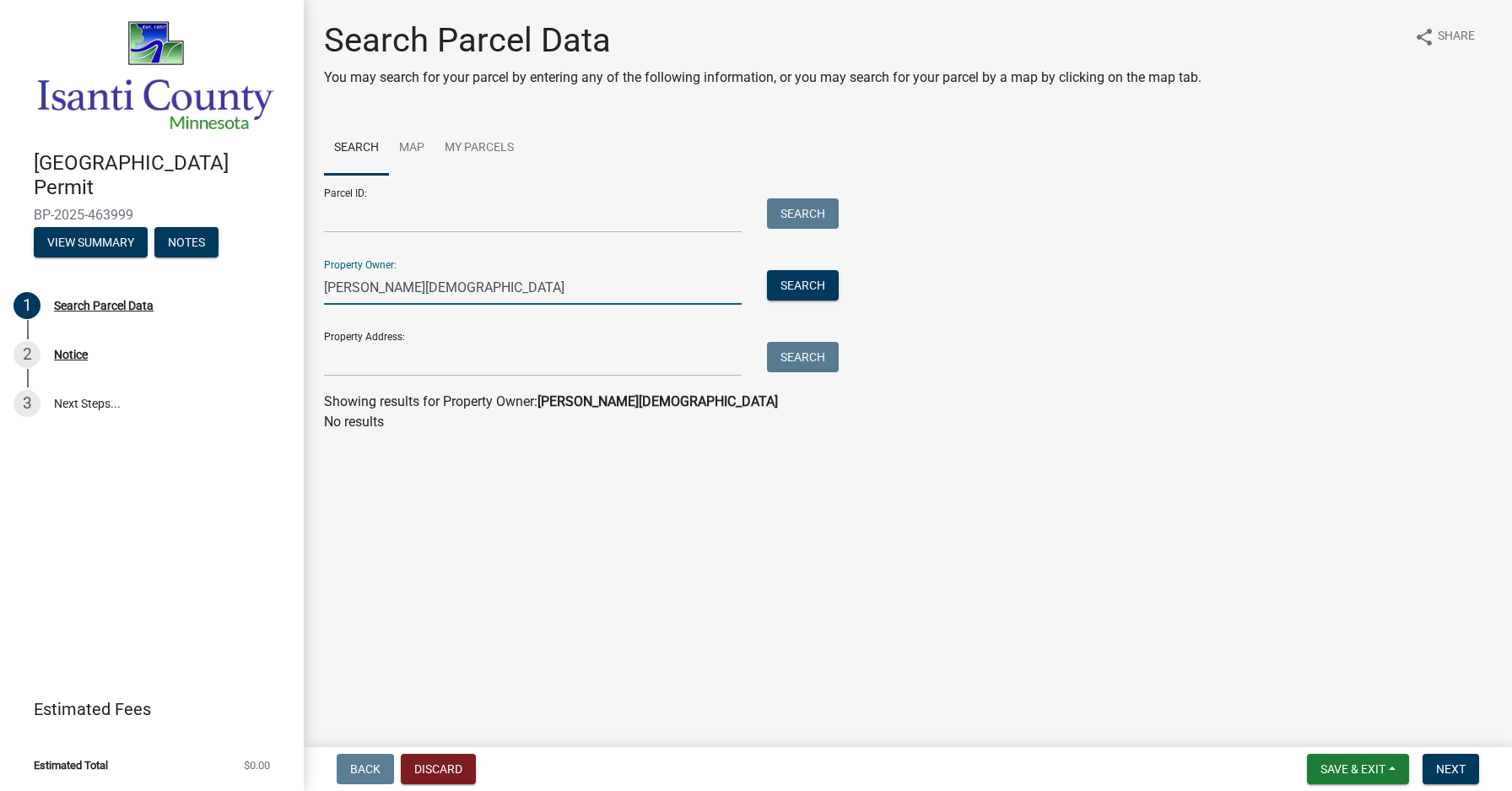
drag, startPoint x: 442, startPoint y: 283, endPoint x: 312, endPoint y: 283, distance: 130.0
click at [312, 283] on div "CALVERY BAPTIST" at bounding box center [532, 287] width 443 height 34
